Goal: Task Accomplishment & Management: Use online tool/utility

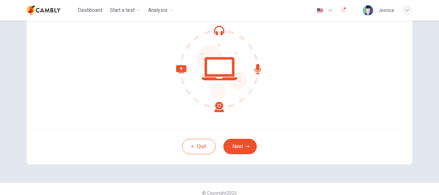
scroll to position [73, 0]
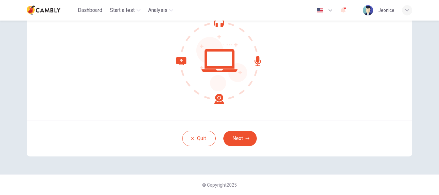
click at [237, 140] on button "Next" at bounding box center [239, 138] width 33 height 15
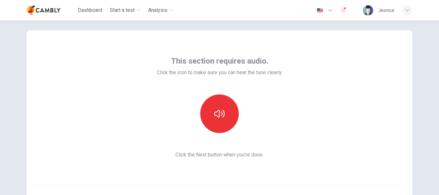
scroll to position [0, 0]
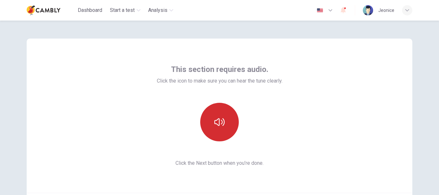
click at [222, 122] on icon "button" at bounding box center [219, 122] width 10 height 10
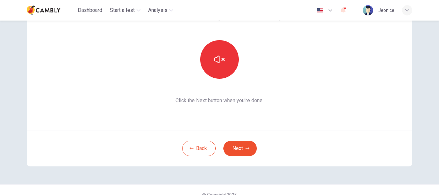
scroll to position [64, 0]
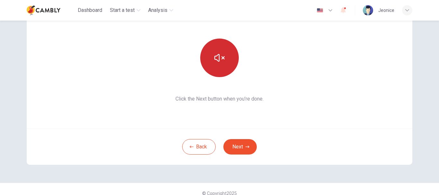
click at [217, 58] on icon "button" at bounding box center [219, 58] width 10 height 8
click at [238, 145] on button "Next" at bounding box center [239, 146] width 33 height 15
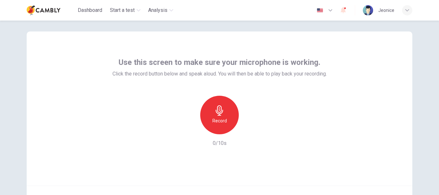
scroll to position [0, 0]
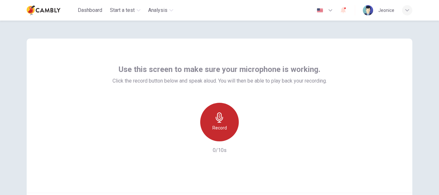
click at [219, 119] on icon "button" at bounding box center [218, 117] width 7 height 10
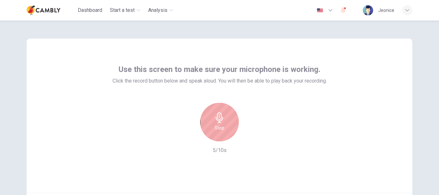
click at [217, 125] on h6 "Stop" at bounding box center [220, 128] width 10 height 8
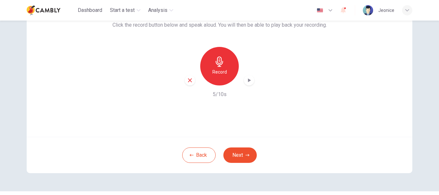
scroll to position [64, 0]
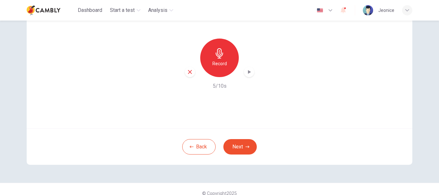
click at [248, 72] on icon "button" at bounding box center [249, 72] width 3 height 4
click at [247, 72] on icon "button" at bounding box center [249, 72] width 4 height 5
click at [239, 149] on button "Next" at bounding box center [239, 146] width 33 height 15
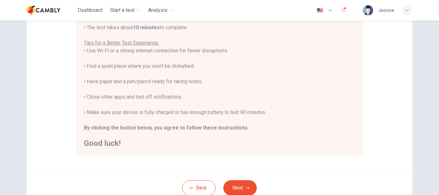
scroll to position [123, 0]
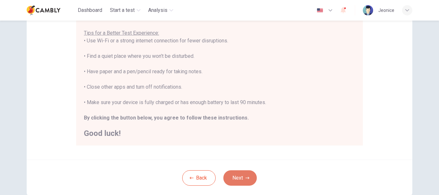
click at [234, 179] on button "Next" at bounding box center [239, 177] width 33 height 15
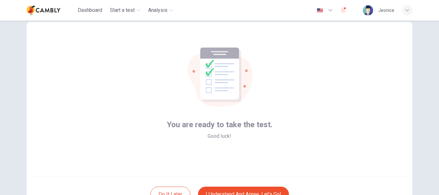
scroll to position [32, 0]
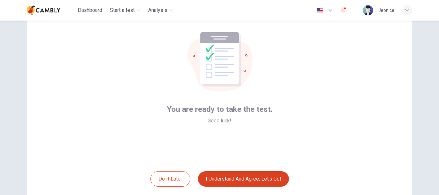
click at [261, 180] on button "I understand and agree. Let’s go!" at bounding box center [243, 178] width 91 height 15
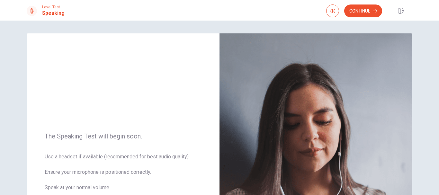
click at [366, 13] on button "Continue" at bounding box center [363, 10] width 38 height 13
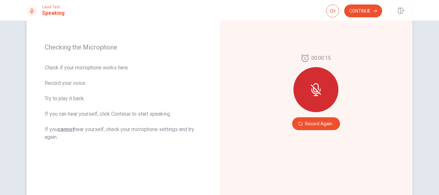
scroll to position [96, 0]
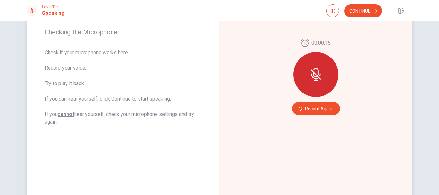
click at [316, 76] on icon at bounding box center [315, 75] width 5 height 6
click at [311, 108] on button "Record Again" at bounding box center [316, 108] width 48 height 13
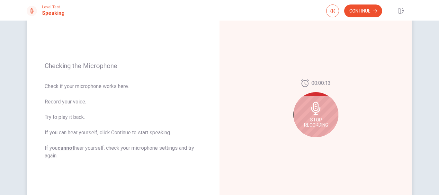
scroll to position [56, 0]
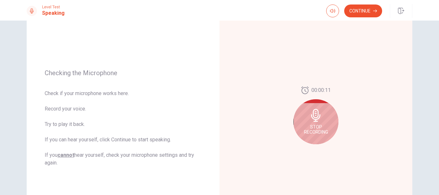
click at [318, 117] on icon at bounding box center [315, 115] width 9 height 13
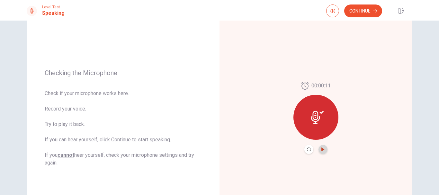
click at [322, 148] on icon "Play Audio" at bounding box center [323, 149] width 4 height 4
click at [321, 148] on icon "Pause Audio" at bounding box center [322, 149] width 3 height 4
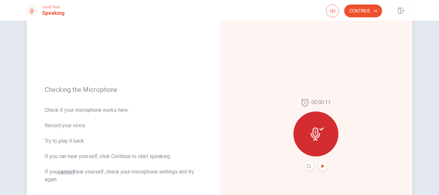
scroll to position [23, 0]
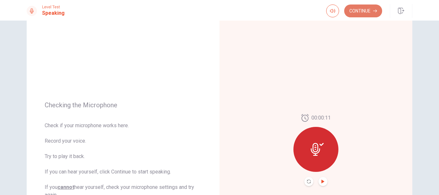
click at [356, 12] on button "Continue" at bounding box center [363, 10] width 38 height 13
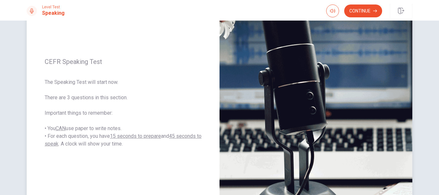
scroll to position [56, 0]
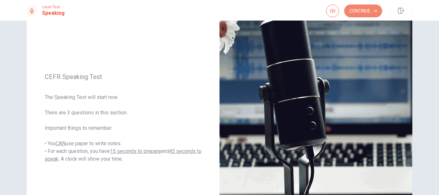
drag, startPoint x: 364, startPoint y: 12, endPoint x: 369, endPoint y: 29, distance: 18.6
click at [364, 11] on button "Continue" at bounding box center [363, 10] width 38 height 13
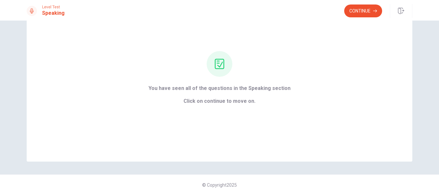
scroll to position [39, 0]
click at [356, 14] on button "Continue" at bounding box center [363, 10] width 38 height 13
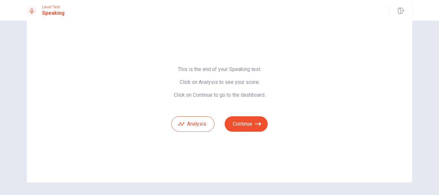
scroll to position [7, 0]
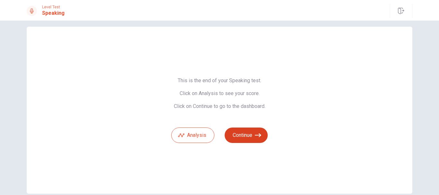
click at [244, 137] on button "Continue" at bounding box center [245, 134] width 43 height 15
